Goal: Browse casually

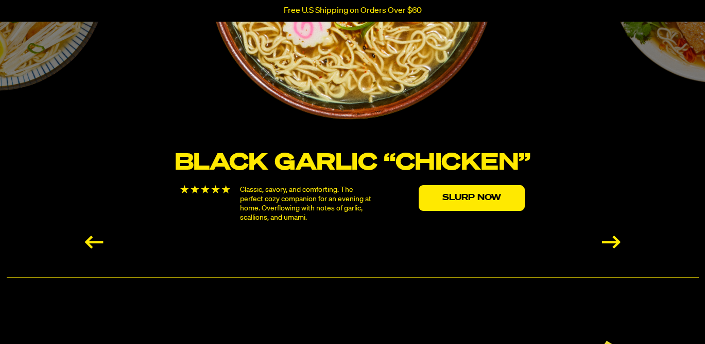
scroll to position [1906, 0]
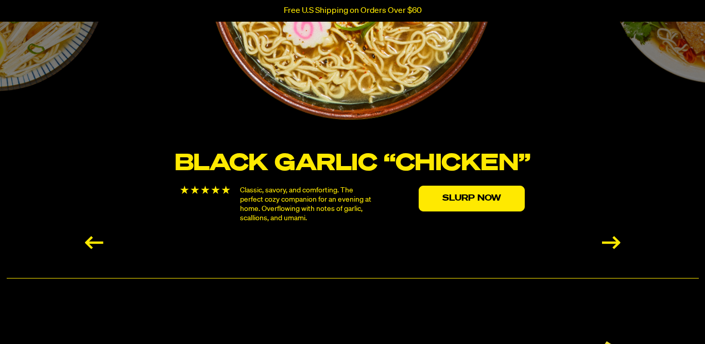
click at [611, 240] on div "Next slide" at bounding box center [611, 242] width 19 height 13
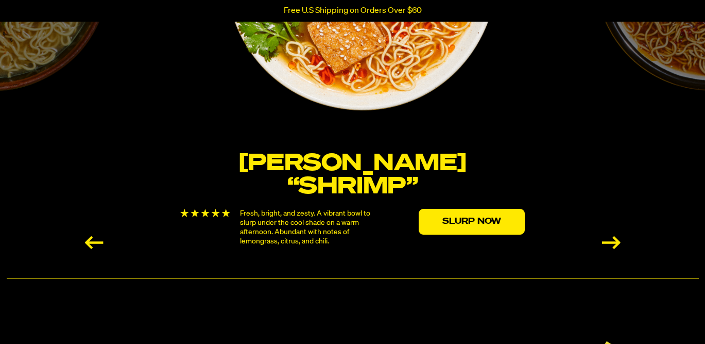
click at [611, 240] on div "Next slide" at bounding box center [611, 242] width 19 height 13
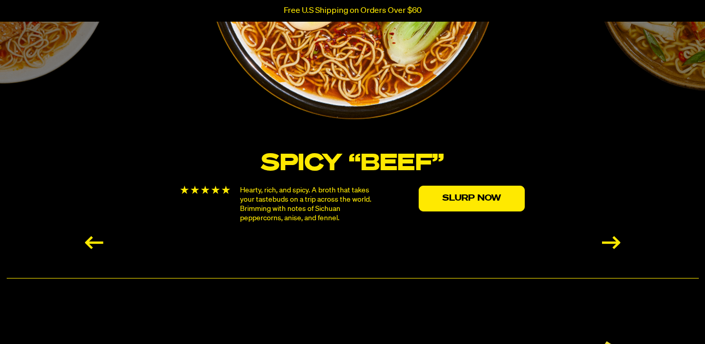
click at [611, 240] on div "Next slide" at bounding box center [611, 242] width 19 height 13
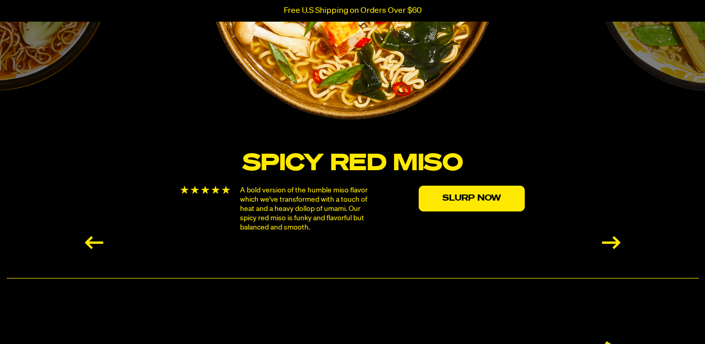
click at [611, 240] on div "Next slide" at bounding box center [611, 242] width 19 height 13
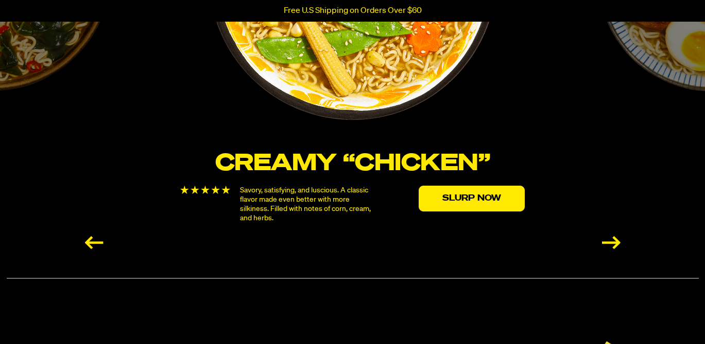
click at [611, 240] on div "Next slide" at bounding box center [611, 242] width 19 height 13
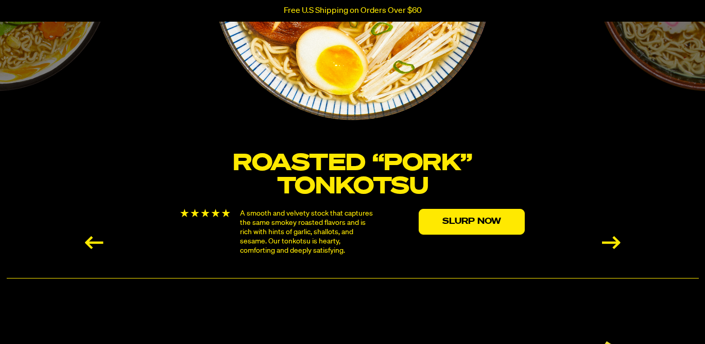
click at [611, 240] on div "Next slide" at bounding box center [611, 242] width 19 height 13
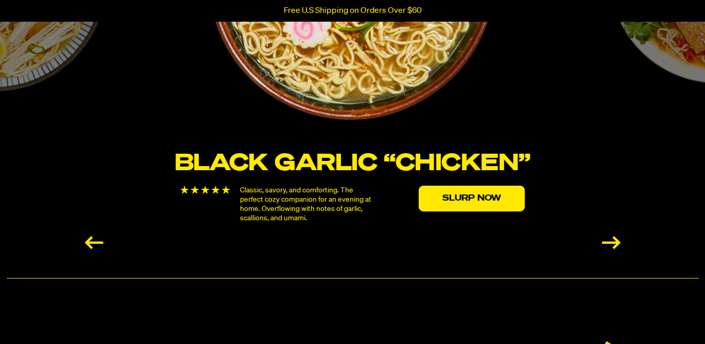
click at [611, 240] on div "Next slide" at bounding box center [611, 242] width 19 height 13
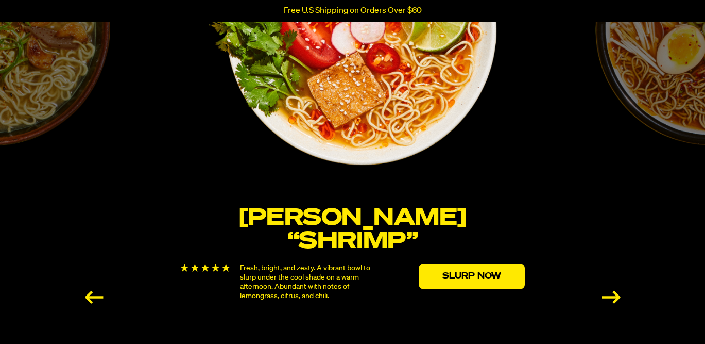
scroll to position [1853, 0]
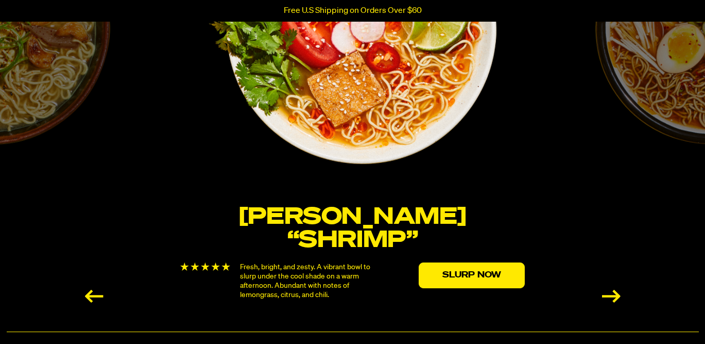
click at [614, 290] on div "Next slide" at bounding box center [611, 296] width 19 height 13
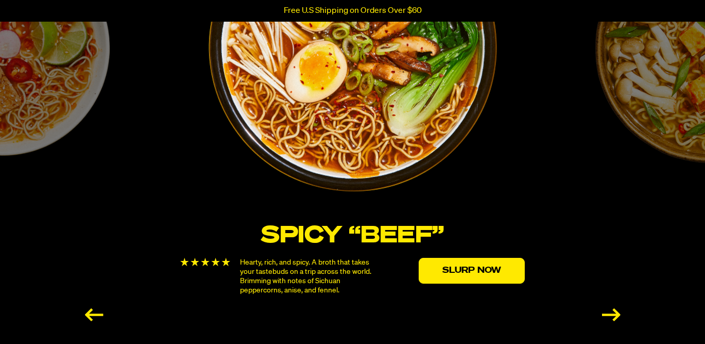
scroll to position [1839, 0]
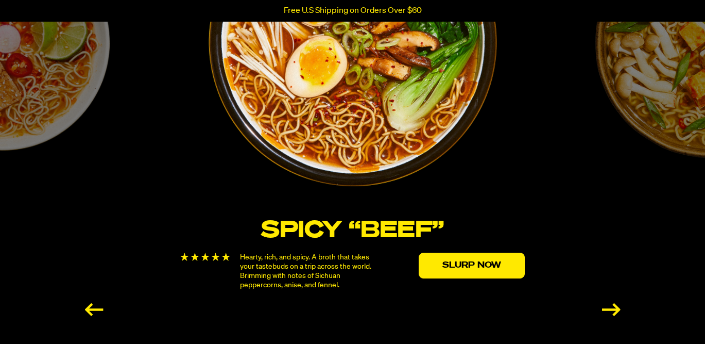
click at [615, 308] on div "Next slide" at bounding box center [611, 309] width 19 height 13
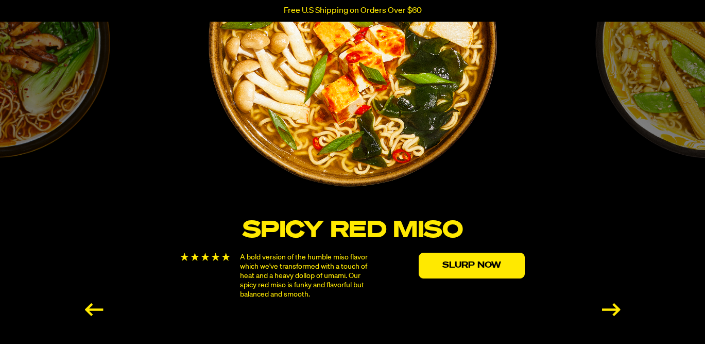
click at [614, 303] on div "Next slide" at bounding box center [611, 309] width 19 height 13
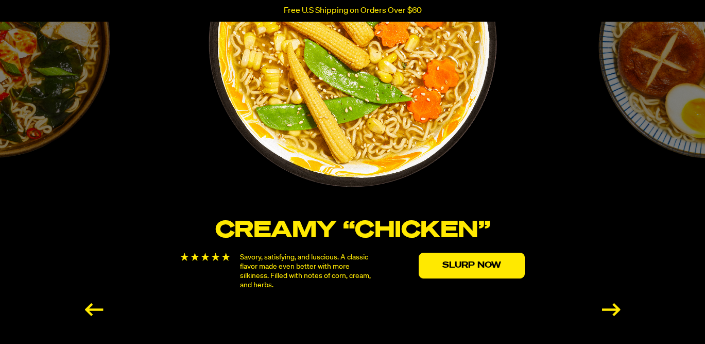
click at [614, 303] on div "Next slide" at bounding box center [611, 309] width 19 height 13
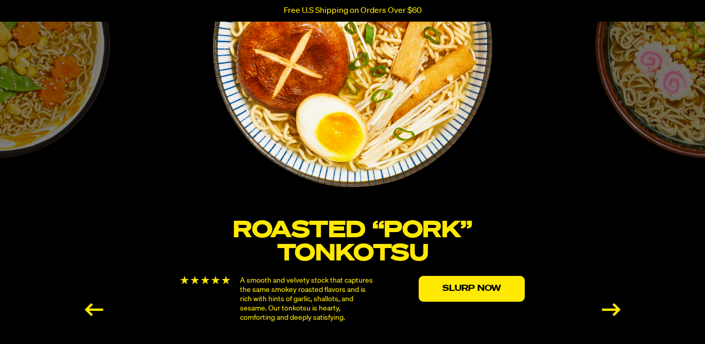
click at [614, 303] on div "Next slide" at bounding box center [611, 309] width 19 height 13
